Goal: Task Accomplishment & Management: Complete application form

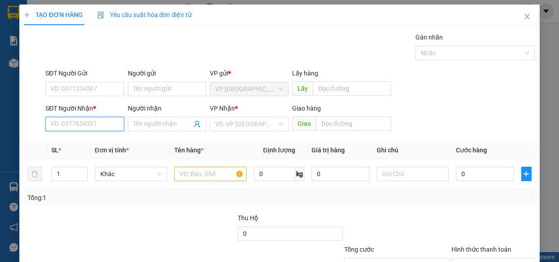
click at [108, 122] on input "SĐT Người Nhận *" at bounding box center [84, 124] width 79 height 14
click at [89, 145] on div "0334485566 - TRÚC" at bounding box center [83, 142] width 67 height 10
type input "0334485566"
type input "TRÚC"
type input "0334485566"
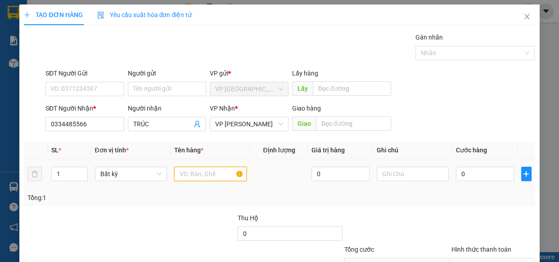
click at [197, 176] on input "text" at bounding box center [210, 174] width 72 height 14
type input "1 KIEN"
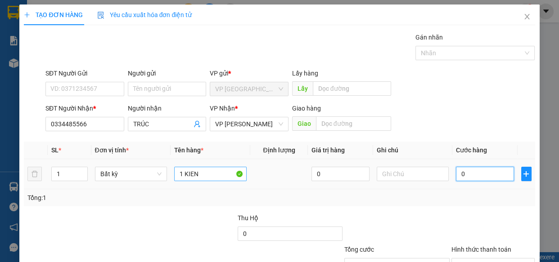
type input "3"
type input "30"
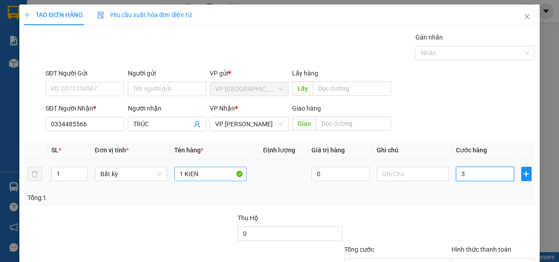
type input "30"
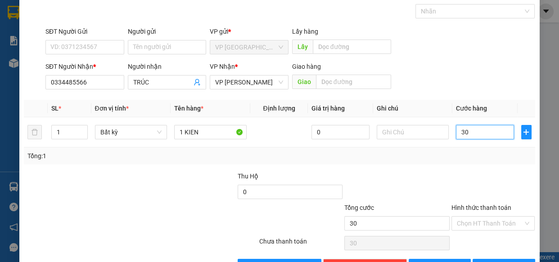
scroll to position [70, 0]
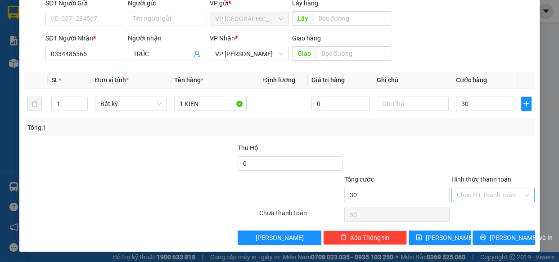
click at [484, 195] on input "Hình thức thanh toán" at bounding box center [490, 195] width 67 height 13
type input "30.000"
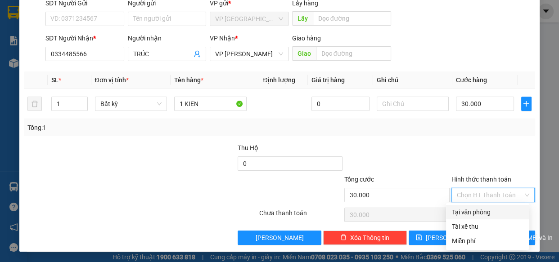
click at [486, 210] on div "Tại văn phòng" at bounding box center [487, 212] width 72 height 10
type input "0"
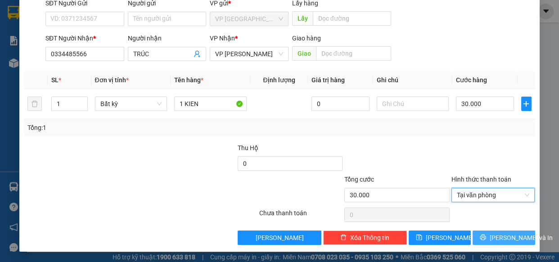
click at [514, 236] on span "[PERSON_NAME] và In" at bounding box center [521, 238] width 63 height 10
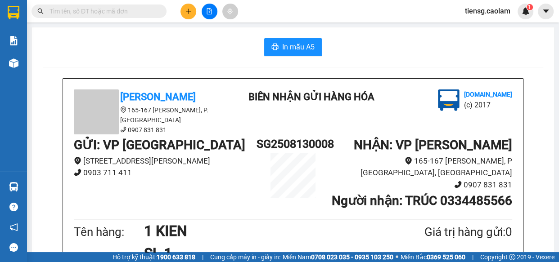
click at [297, 54] on button "In mẫu A5" at bounding box center [293, 47] width 58 height 18
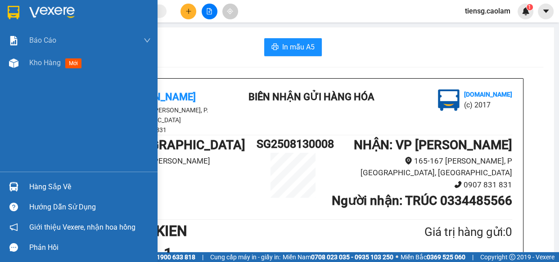
click at [13, 13] on img at bounding box center [14, 12] width 12 height 13
